Goal: Information Seeking & Learning: Compare options

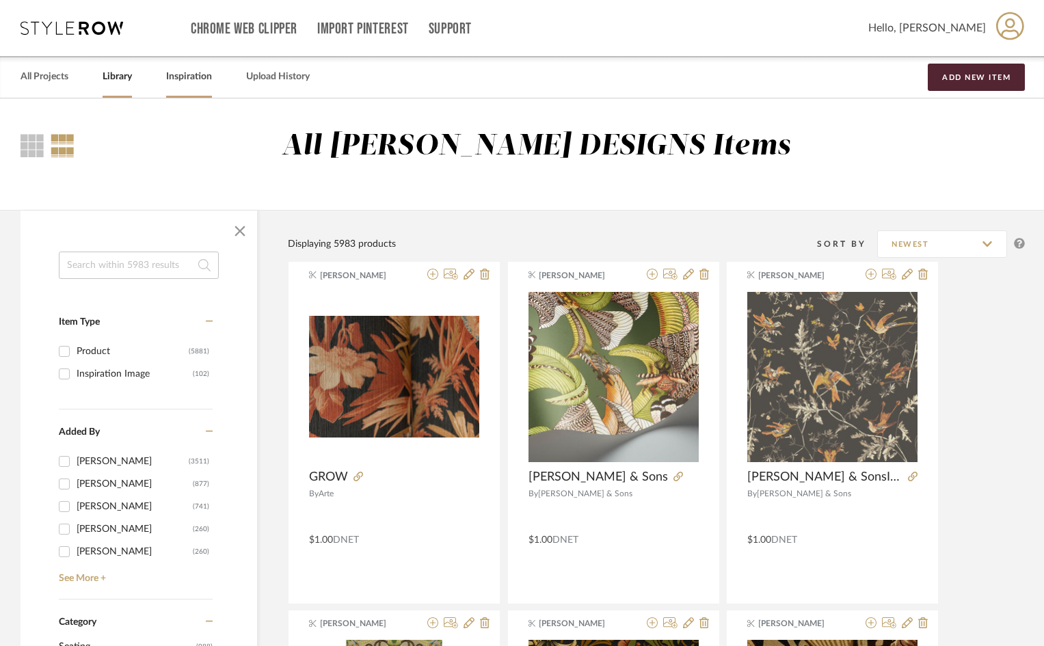
click at [187, 73] on link "Inspiration" at bounding box center [189, 77] width 46 height 18
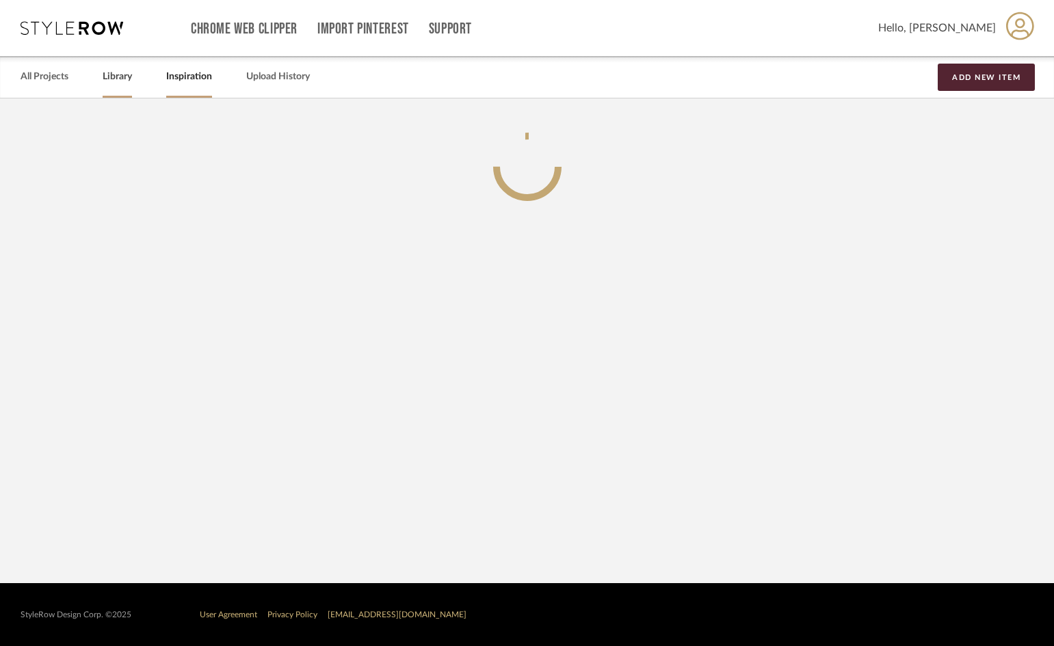
click at [129, 82] on link "Library" at bounding box center [117, 77] width 29 height 18
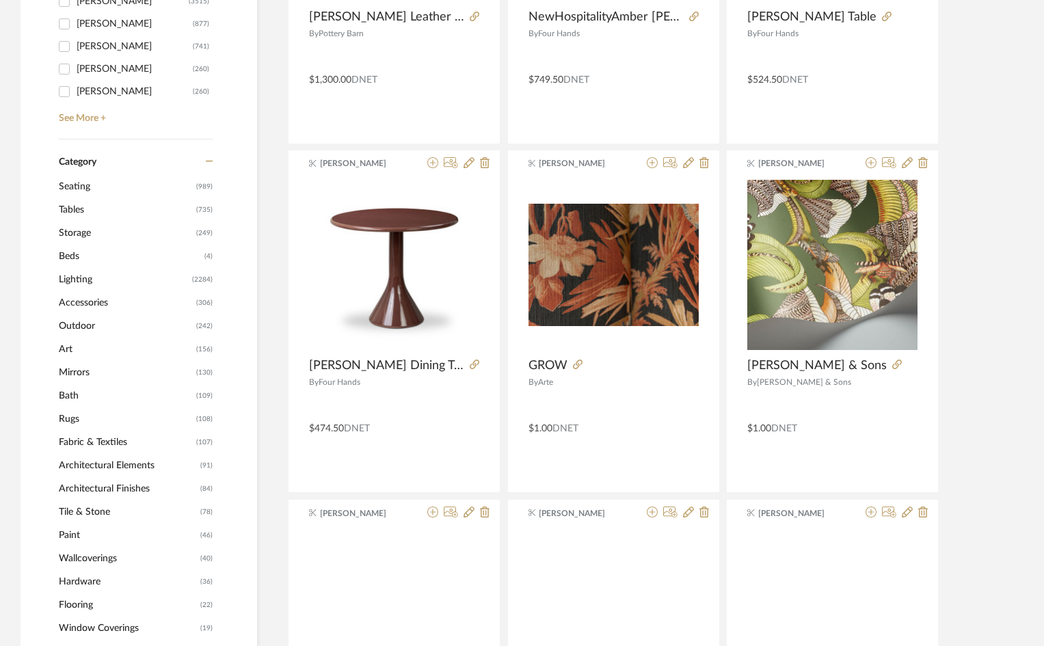
scroll to position [479, 0]
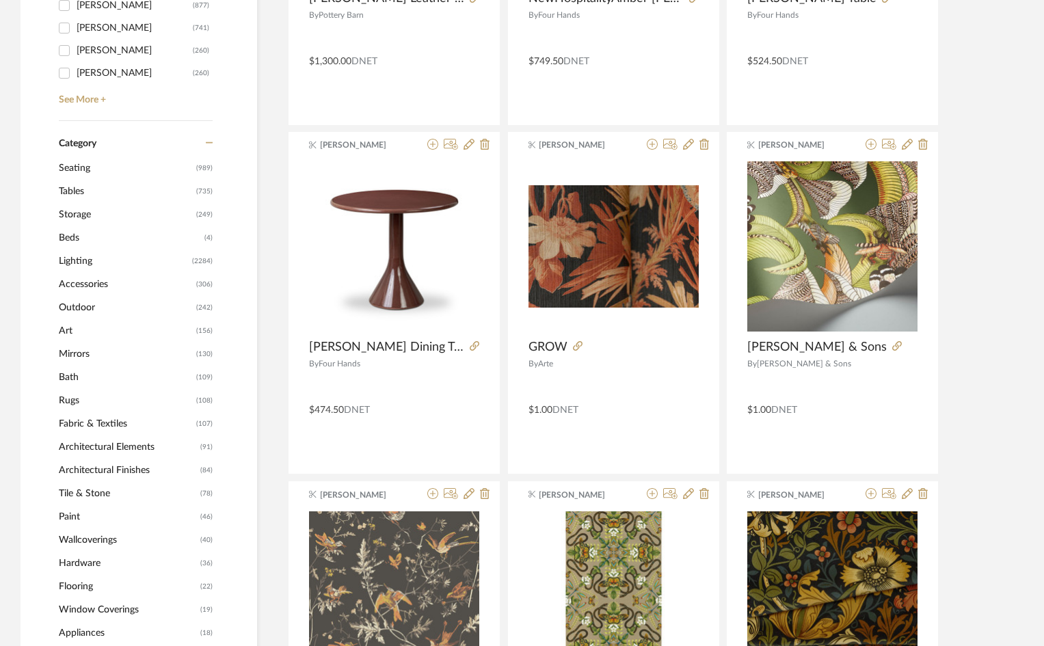
click at [80, 166] on span "Seating" at bounding box center [126, 168] width 134 height 23
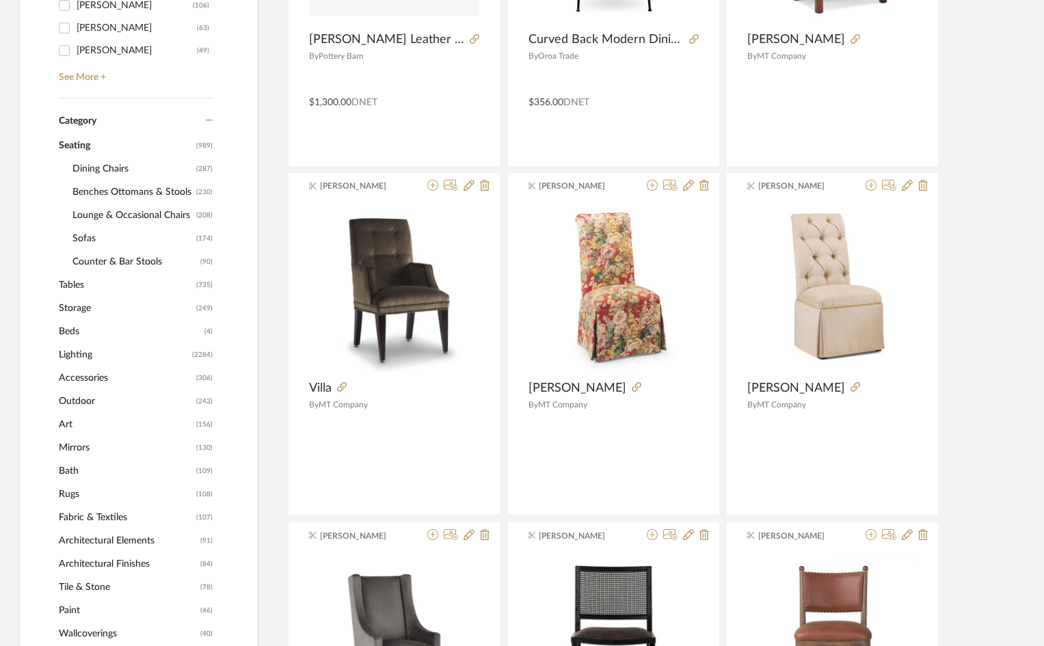
click at [101, 164] on span "Dining Chairs" at bounding box center [132, 168] width 120 height 23
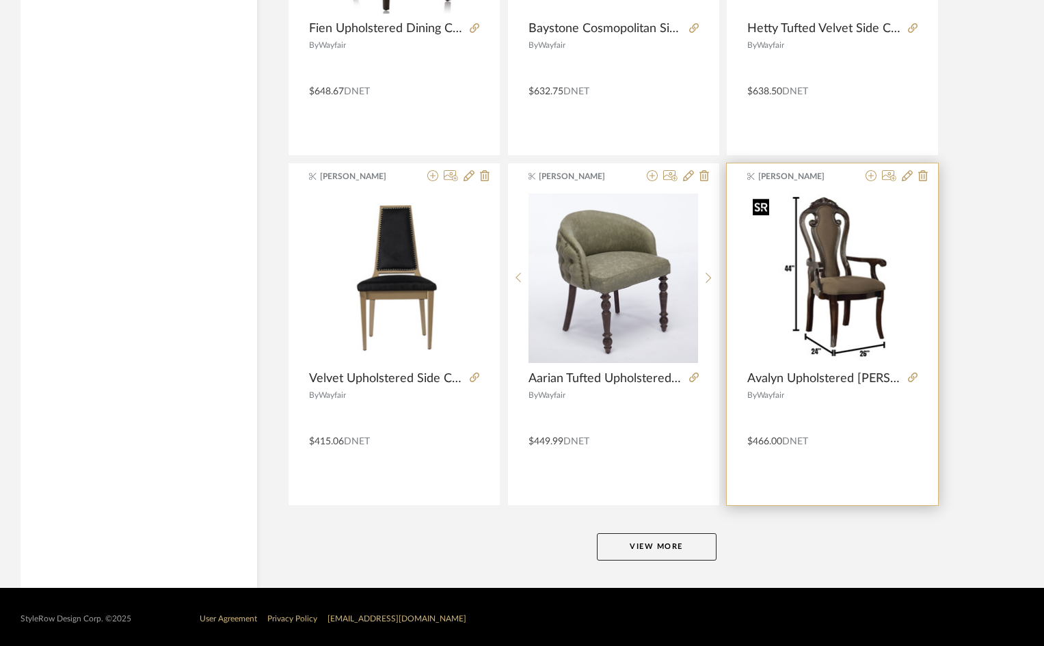
scroll to position [4012, 0]
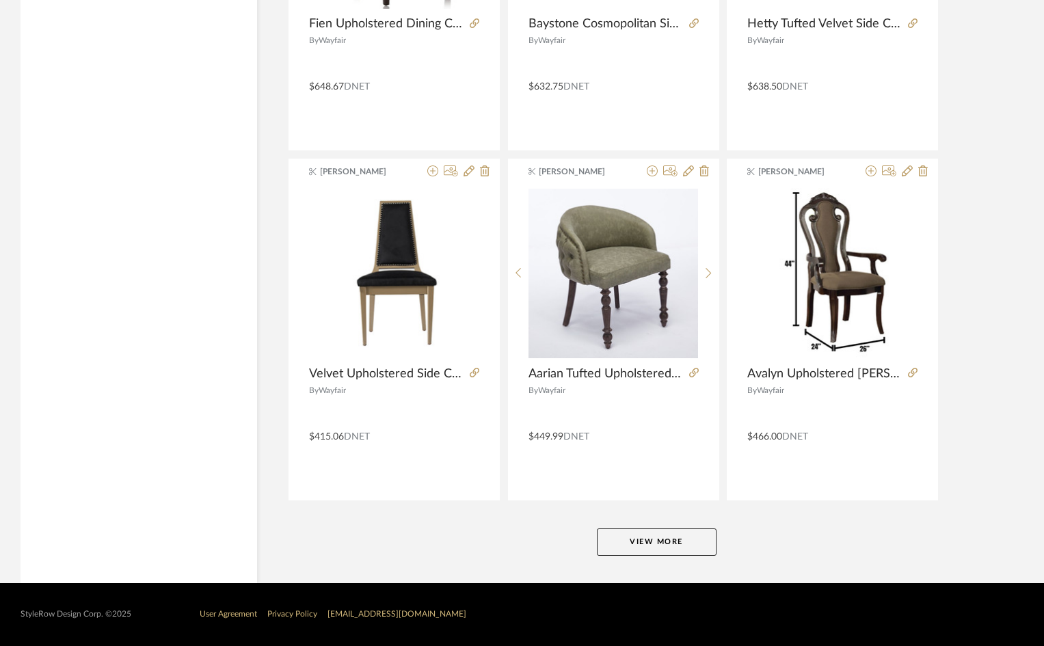
click at [671, 545] on button "View More" at bounding box center [657, 542] width 120 height 27
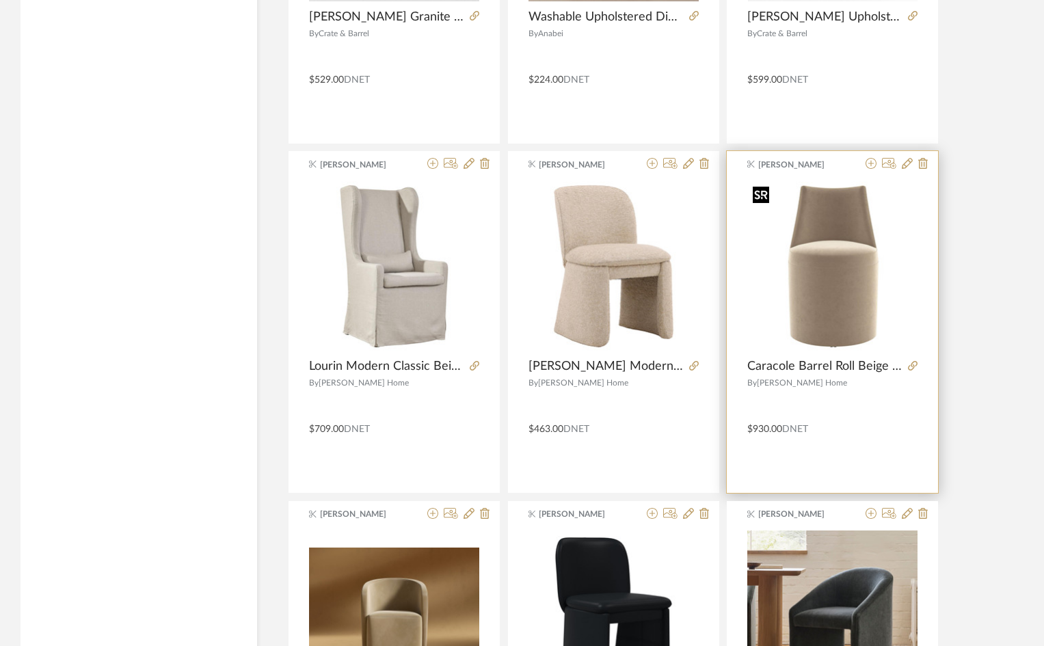
scroll to position [8184, 0]
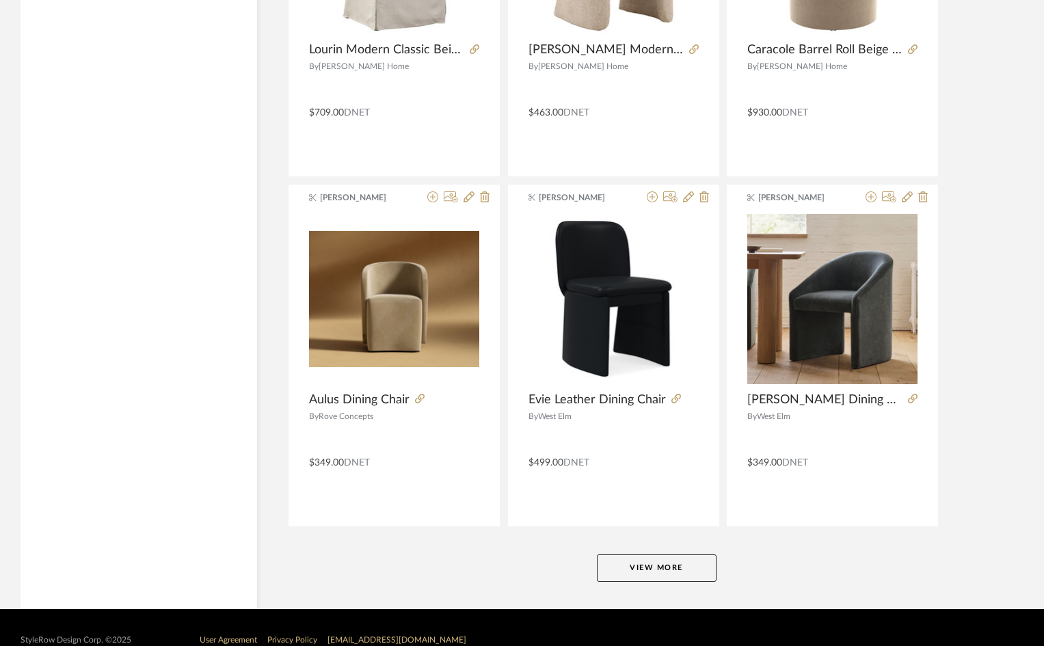
click at [662, 566] on button "View More" at bounding box center [657, 568] width 120 height 27
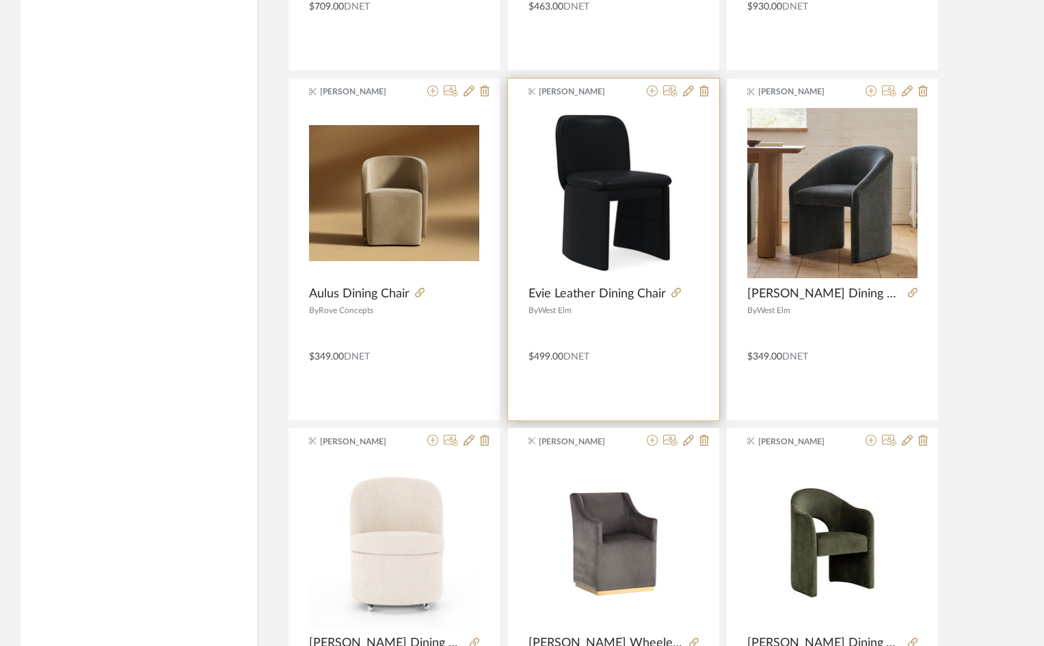
scroll to position [8595, 0]
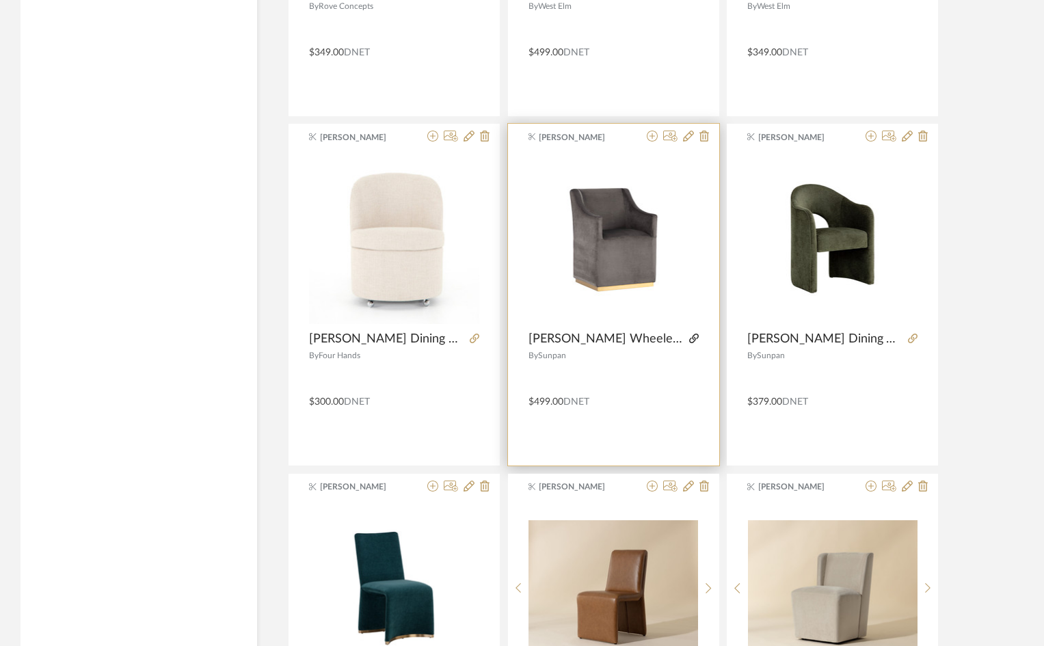
click at [696, 339] on icon at bounding box center [694, 339] width 10 height 10
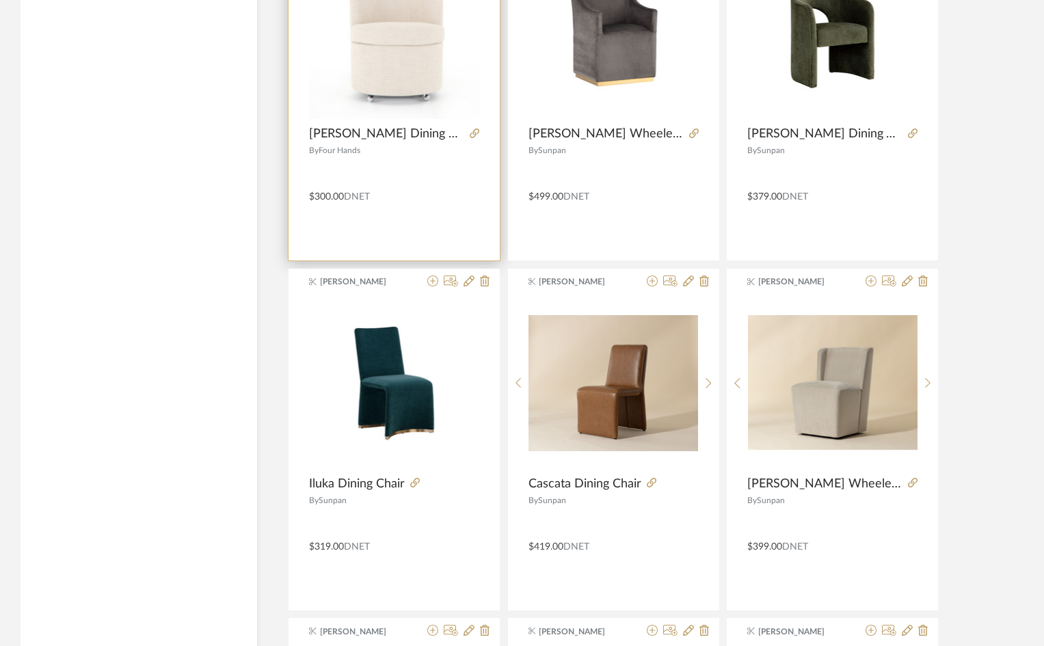
scroll to position [9210, 0]
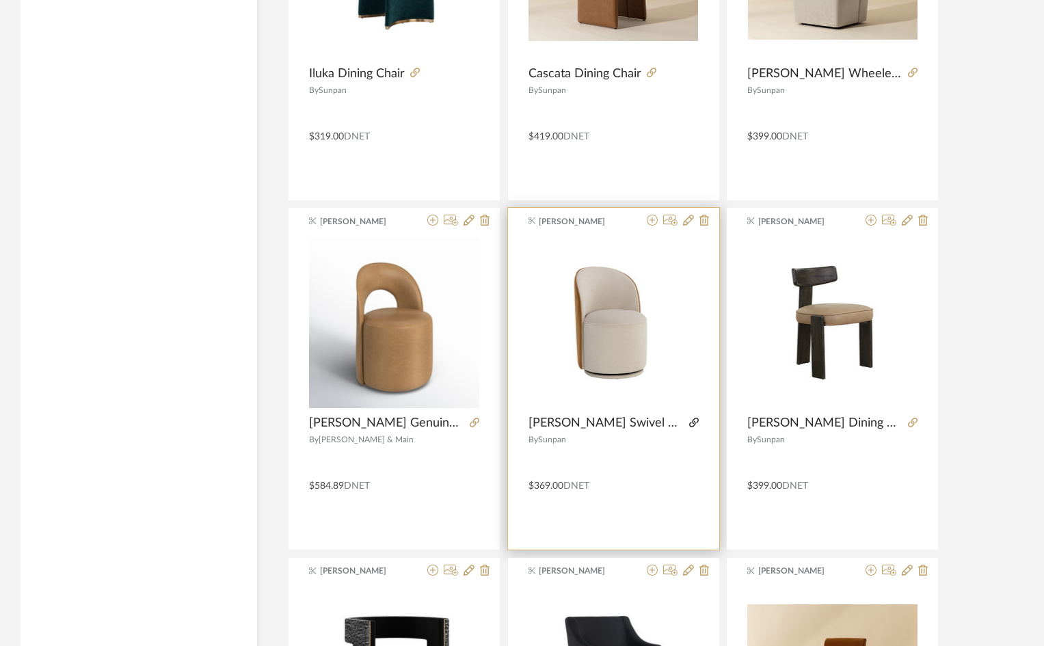
click at [689, 419] on icon at bounding box center [694, 423] width 10 height 10
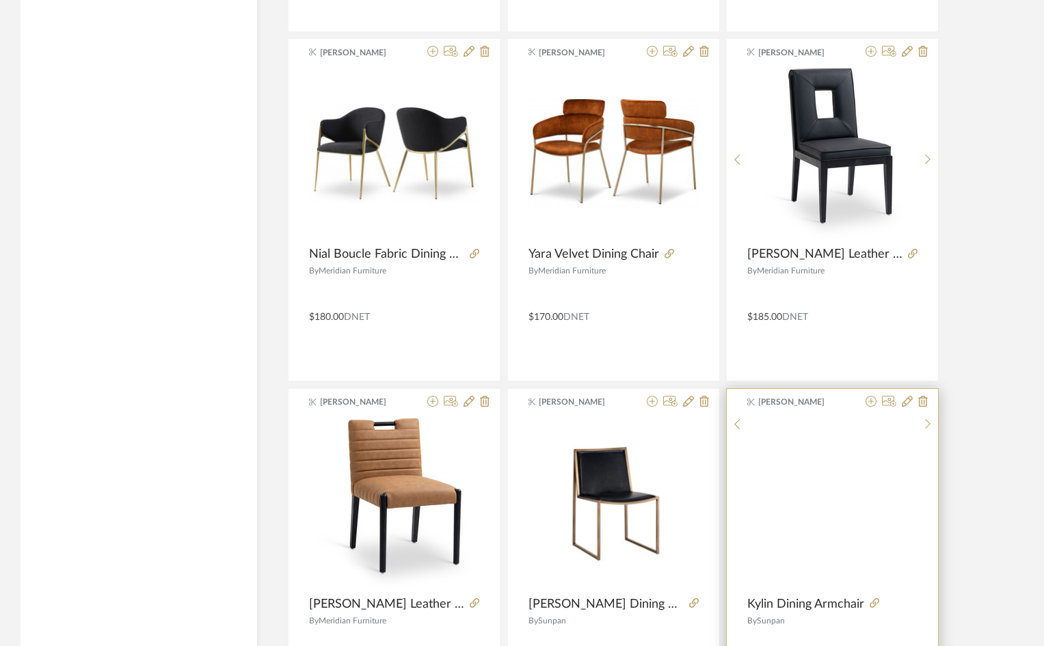
scroll to position [12408, 0]
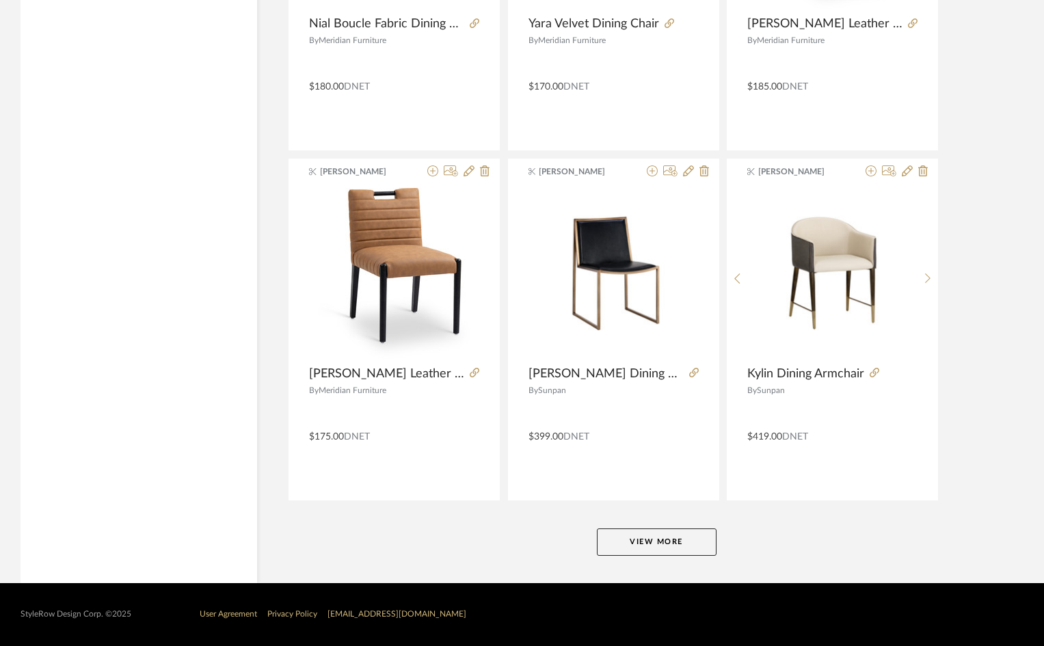
click at [652, 540] on button "View More" at bounding box center [657, 542] width 120 height 27
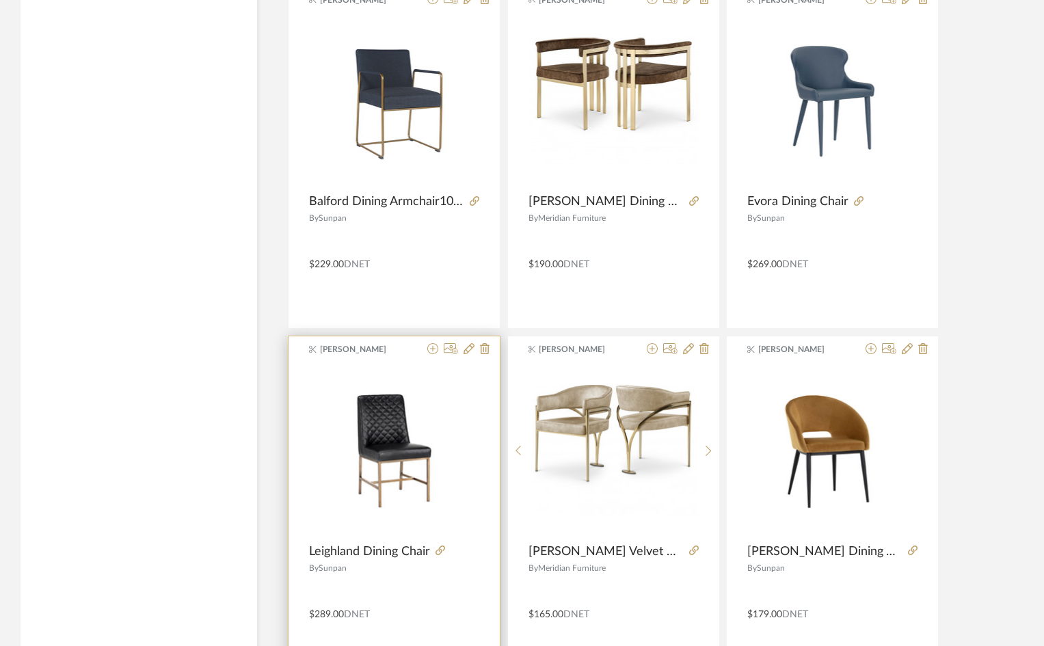
scroll to position [16606, 0]
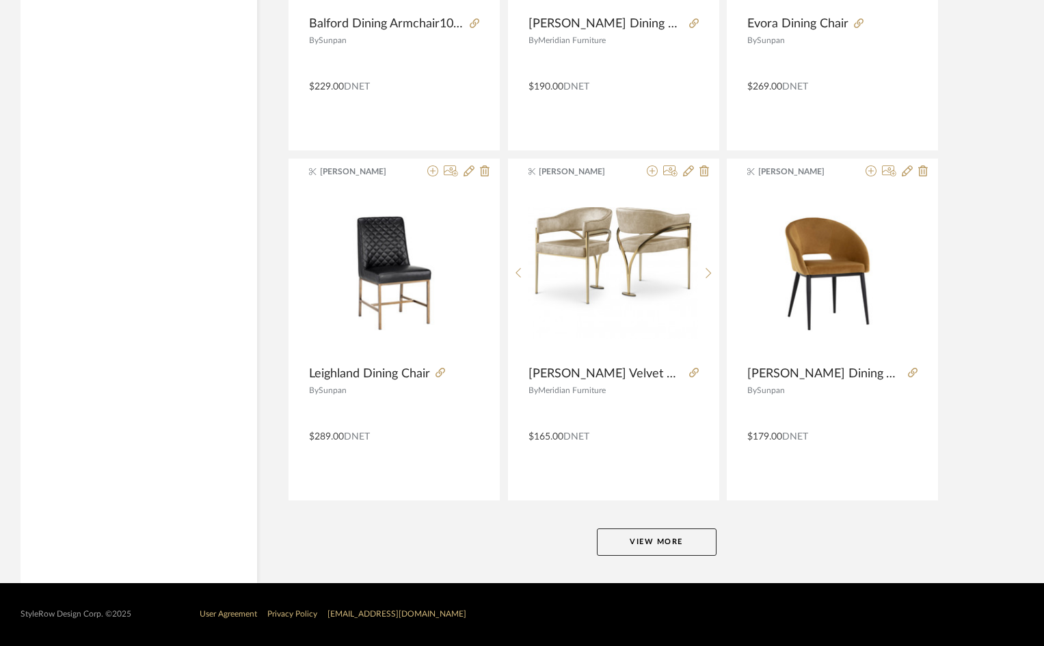
click at [675, 532] on button "View More" at bounding box center [657, 542] width 120 height 27
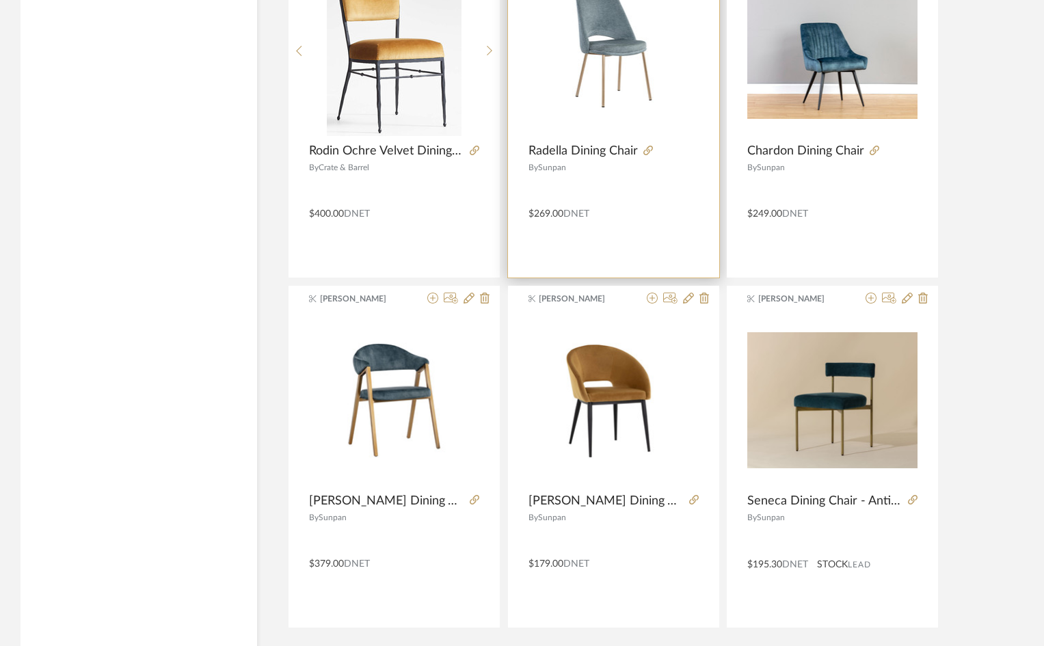
scroll to position [20804, 0]
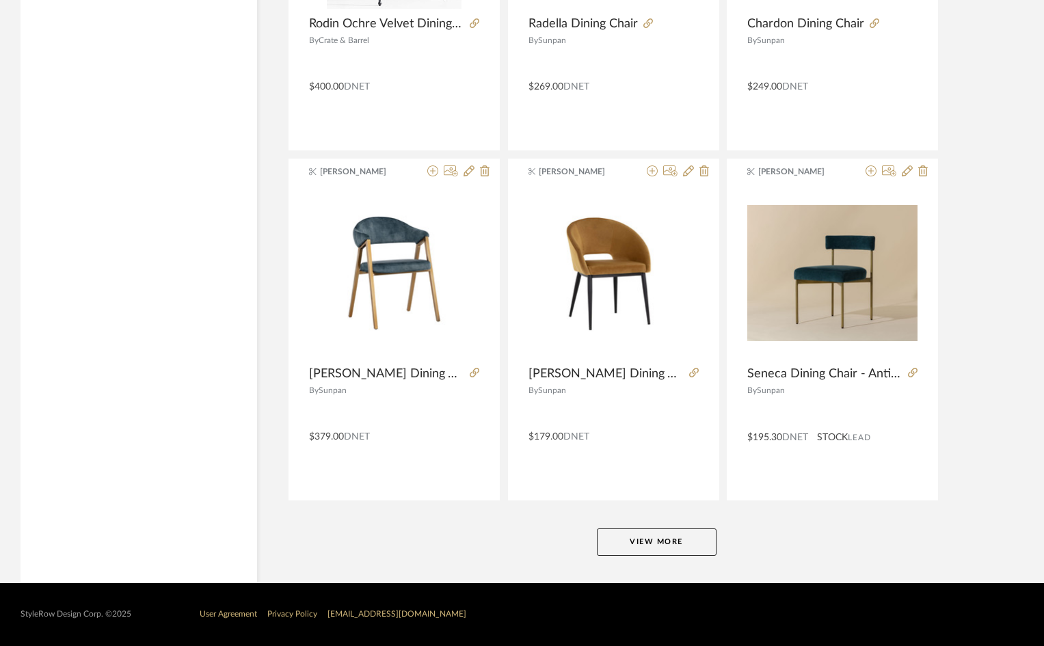
click at [659, 539] on button "View More" at bounding box center [657, 542] width 120 height 27
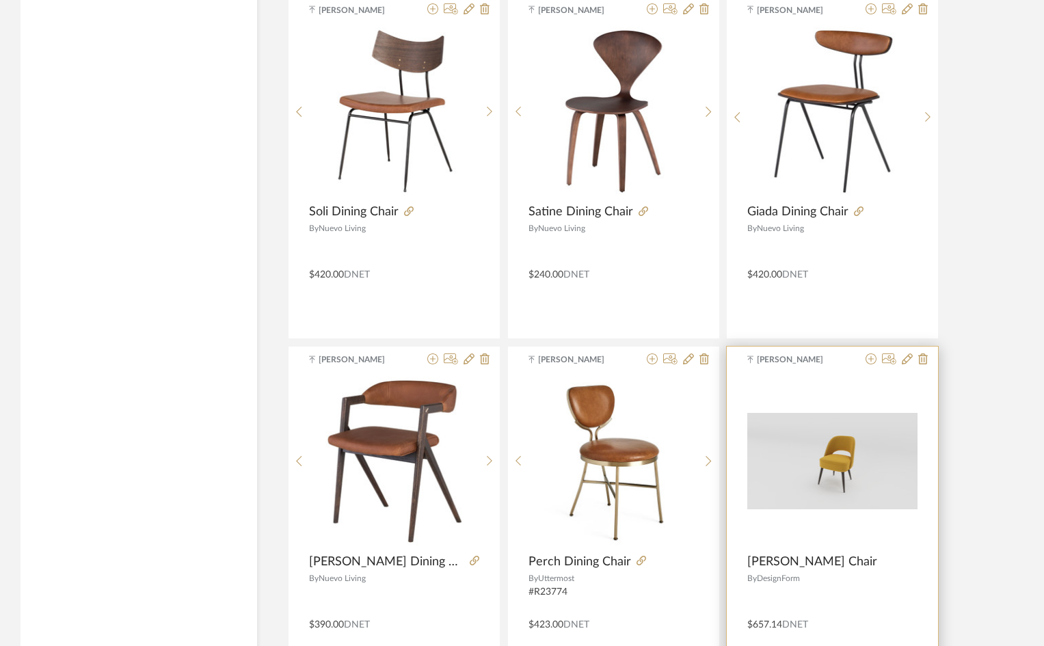
scroll to position [25002, 0]
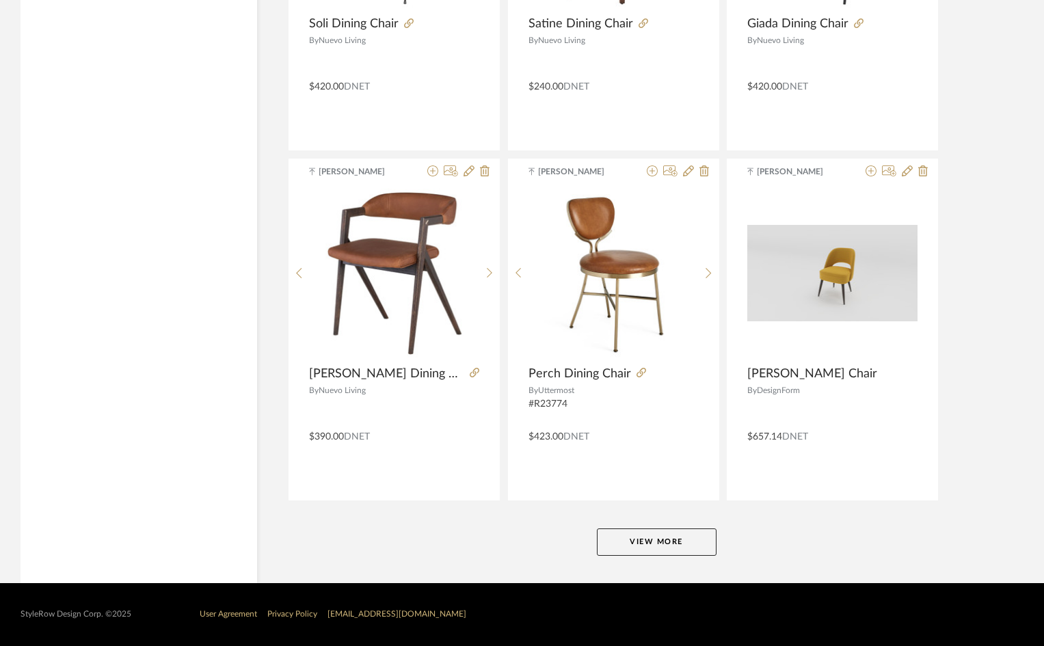
click at [645, 529] on button "View More" at bounding box center [657, 542] width 120 height 27
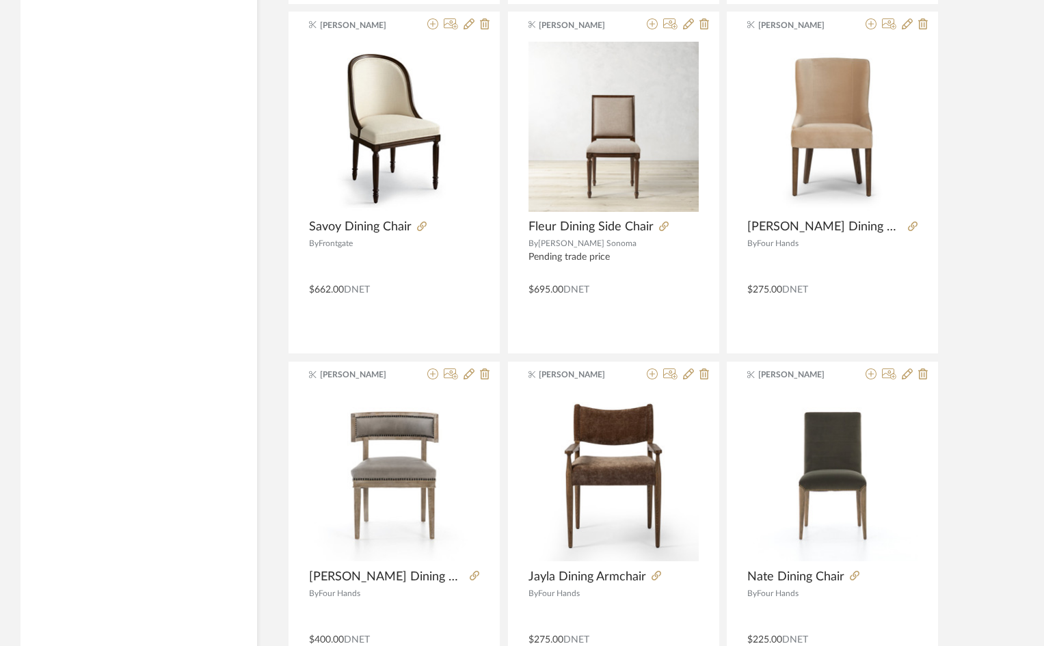
scroll to position [0, 0]
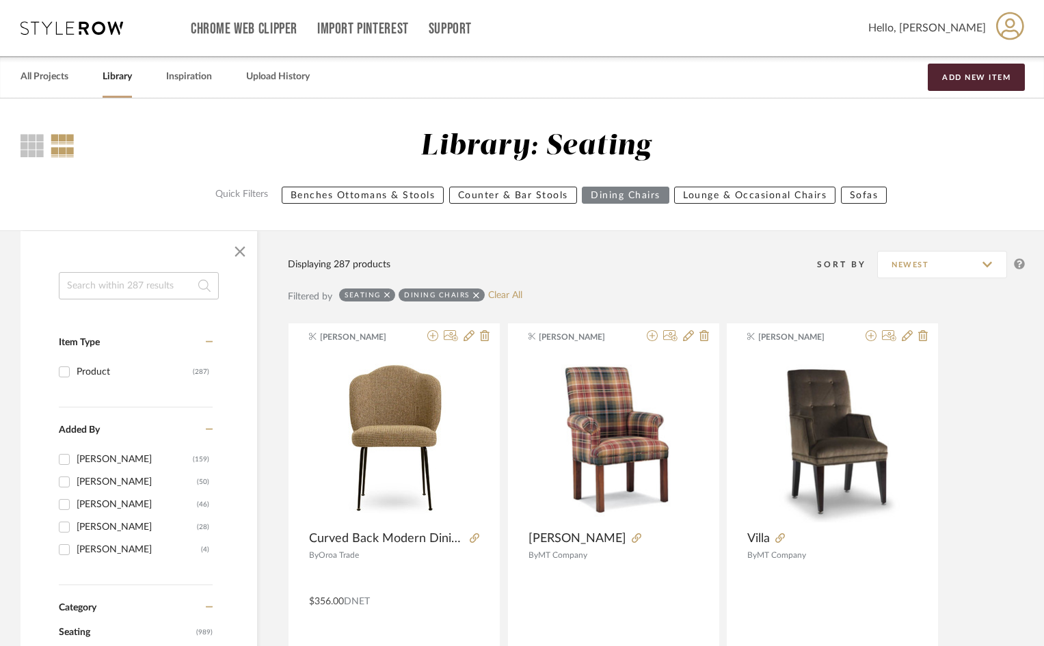
click at [128, 283] on input at bounding box center [139, 285] width 160 height 27
type input ";"
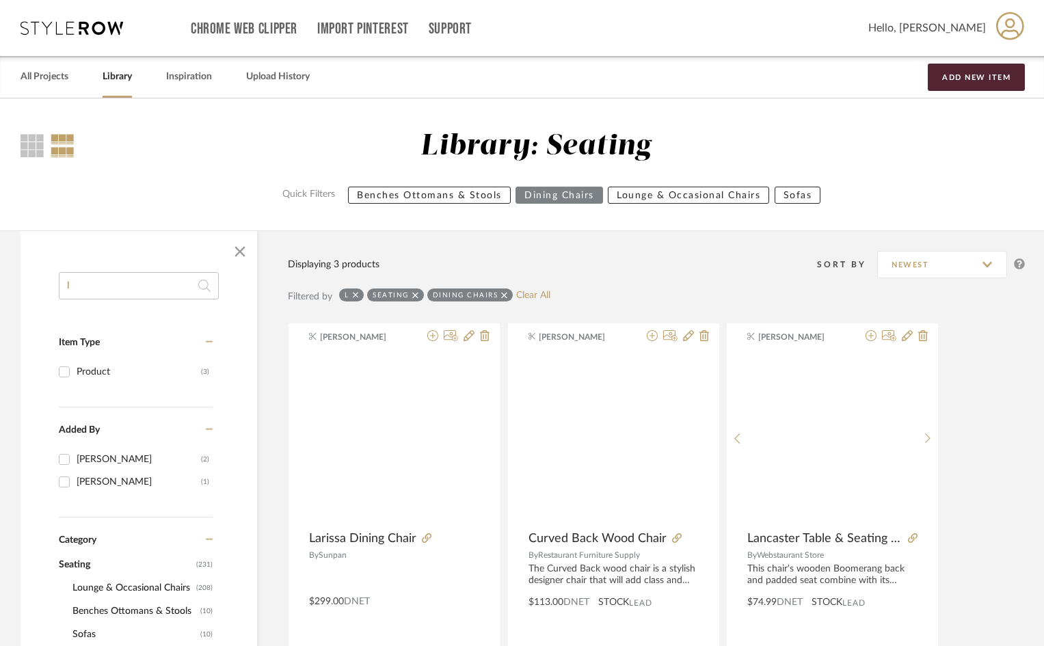
scroll to position [479, 0]
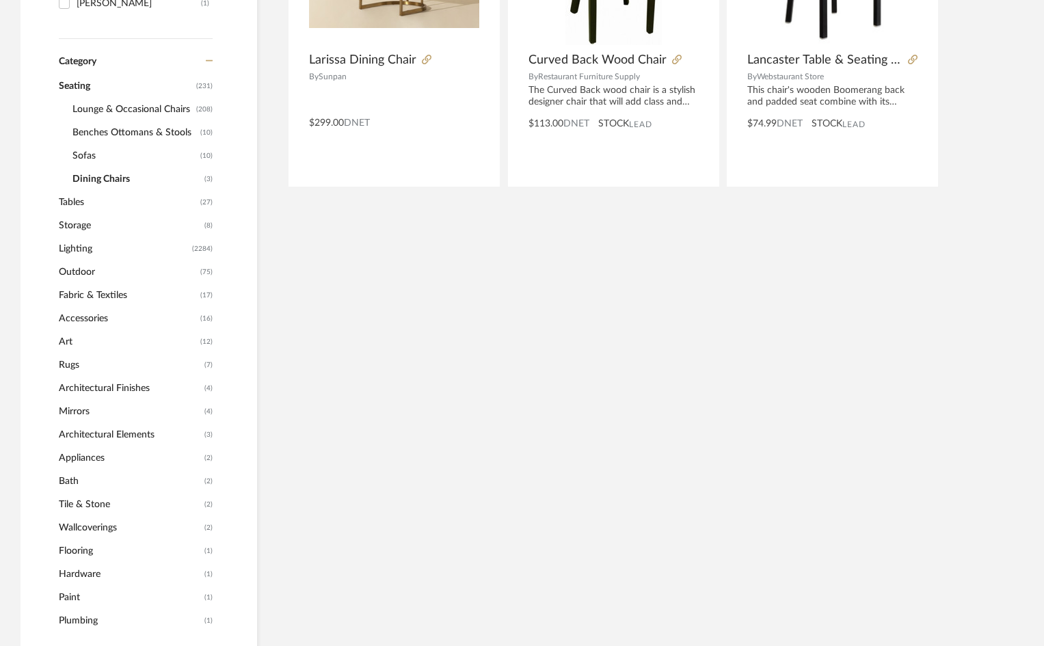
type input "l"
click at [144, 107] on span "Lounge & Occasional Chairs" at bounding box center [132, 109] width 120 height 23
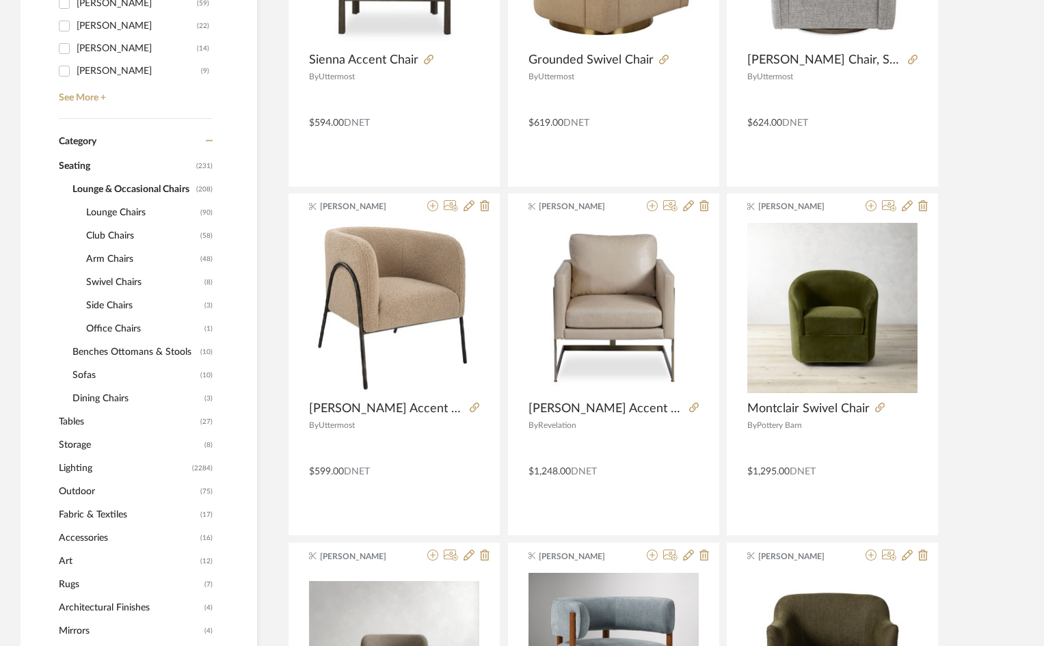
click at [113, 236] on span "Club Chairs" at bounding box center [141, 235] width 111 height 23
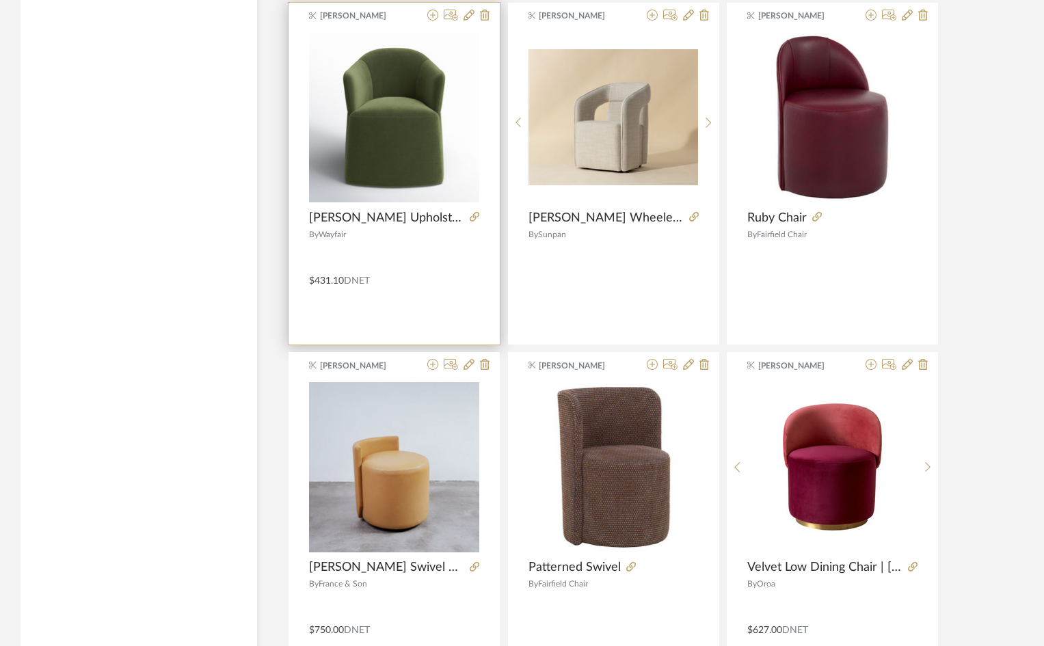
scroll to position [2804, 0]
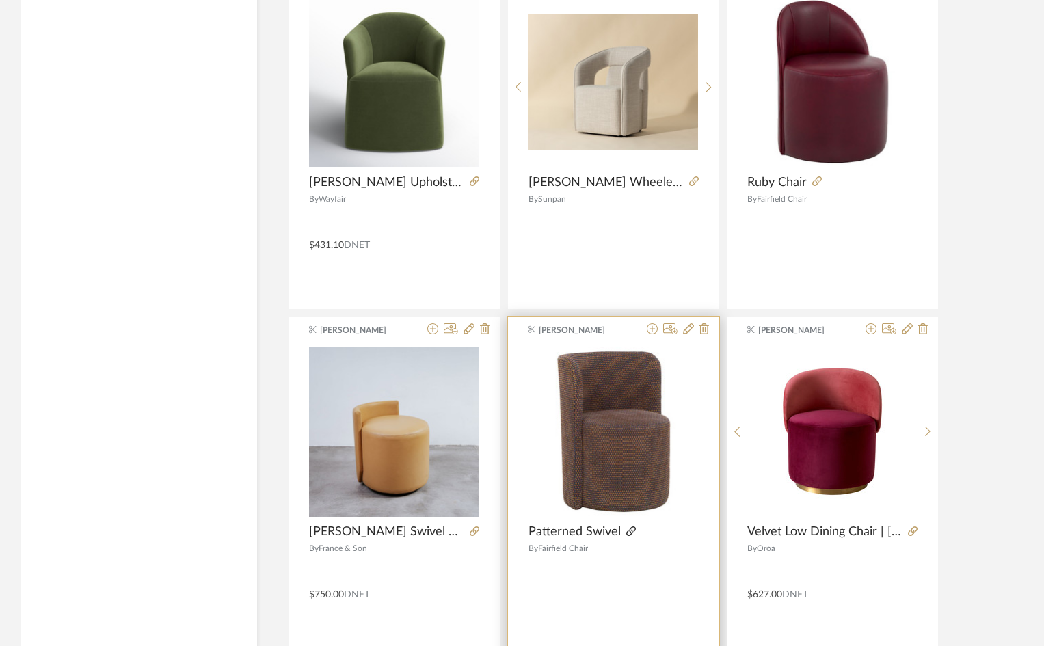
click at [629, 529] on icon at bounding box center [631, 532] width 10 height 10
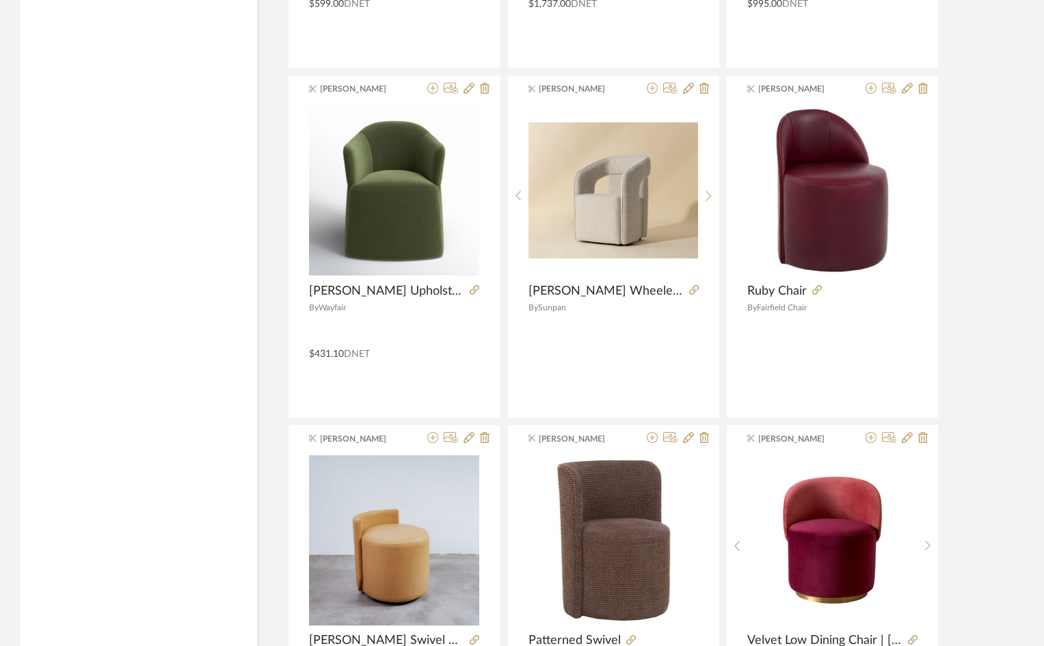
scroll to position [2531, 0]
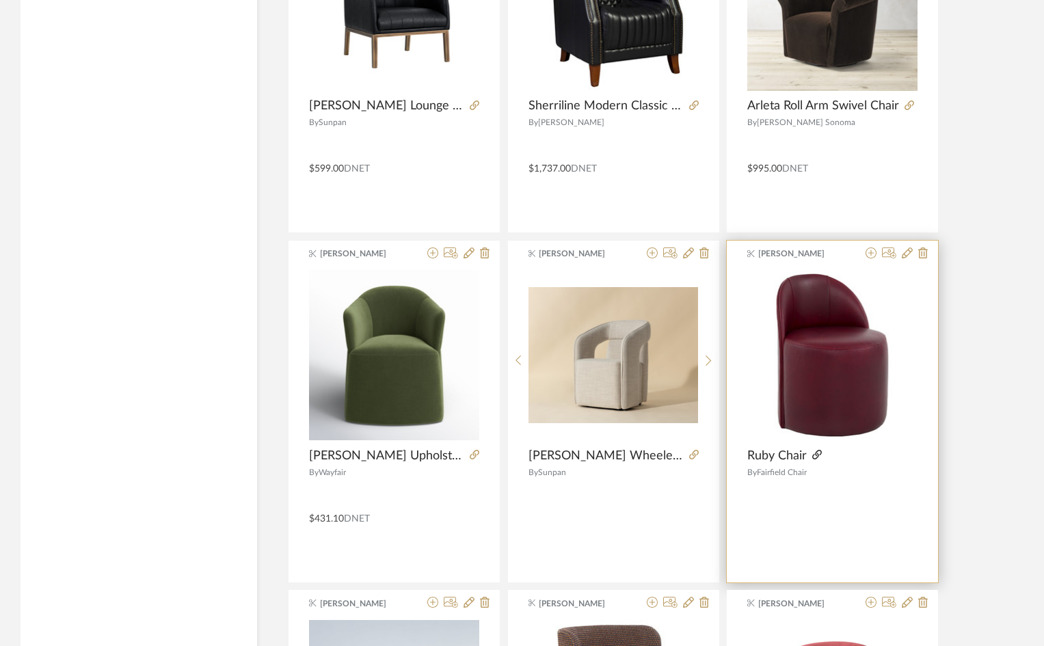
click at [819, 456] on icon at bounding box center [818, 455] width 10 height 10
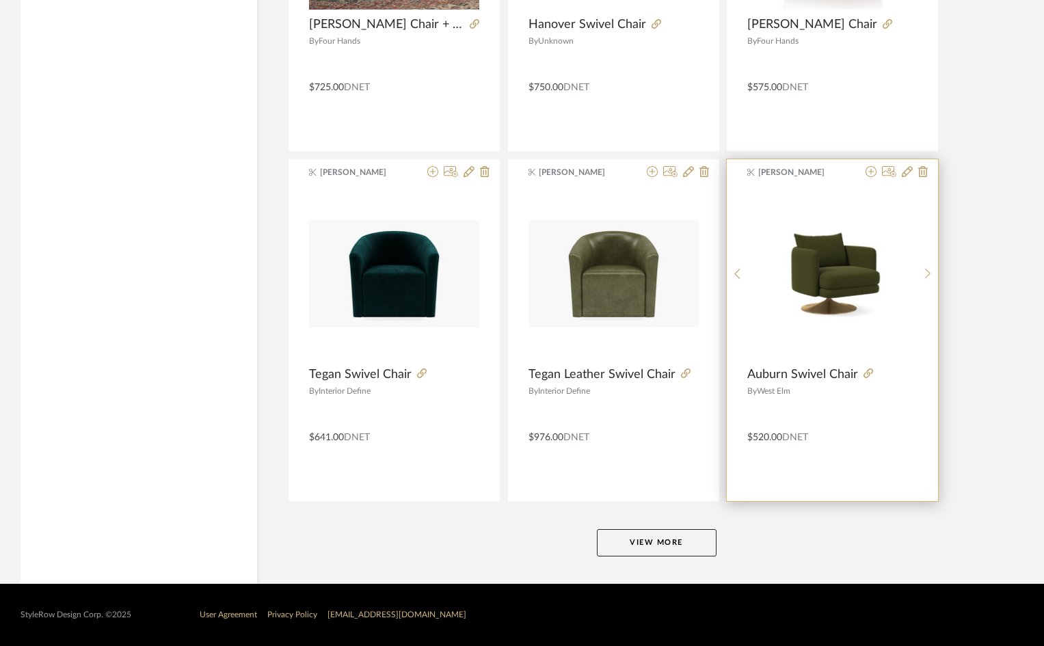
scroll to position [4012, 0]
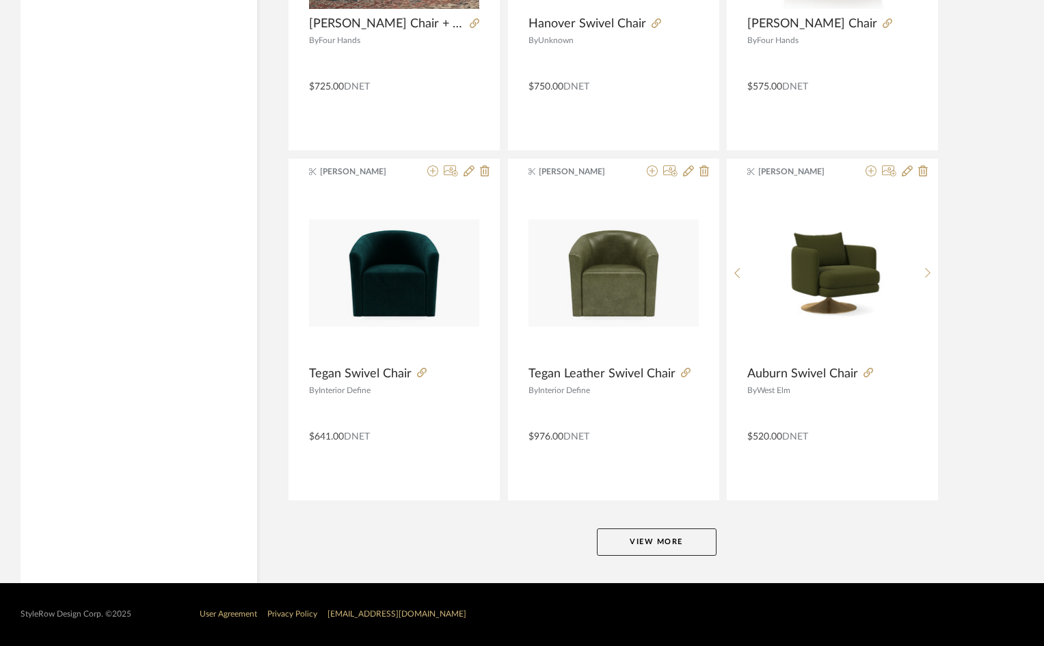
click at [676, 543] on button "View More" at bounding box center [657, 542] width 120 height 27
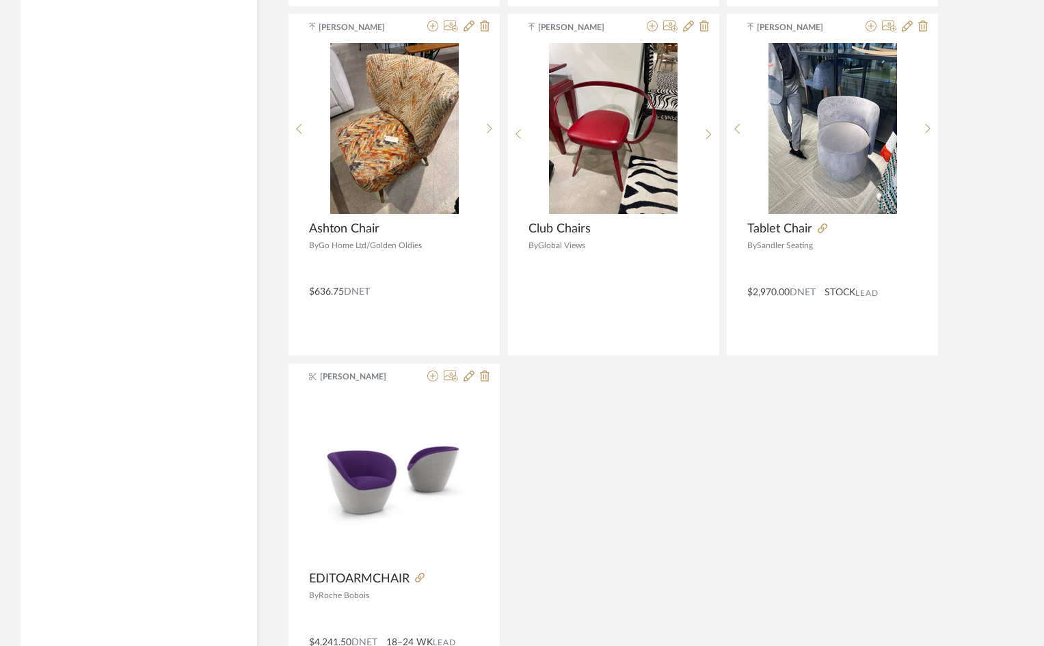
scroll to position [6756, 0]
